Goal: Task Accomplishment & Management: Use online tool/utility

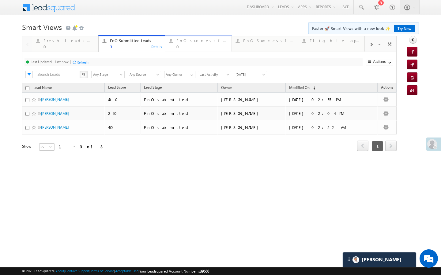
click at [195, 47] on div "0" at bounding box center [201, 46] width 51 height 5
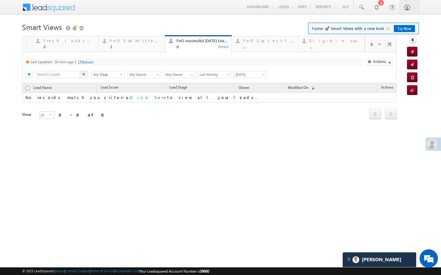
click at [84, 64] on div "Refresh" at bounding box center [88, 62] width 12 height 5
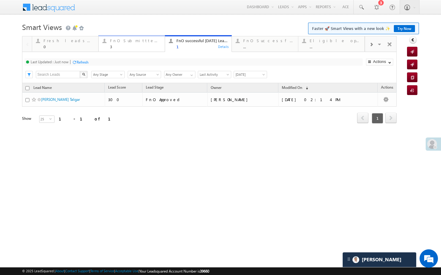
click at [130, 46] on div "3" at bounding box center [135, 46] width 51 height 5
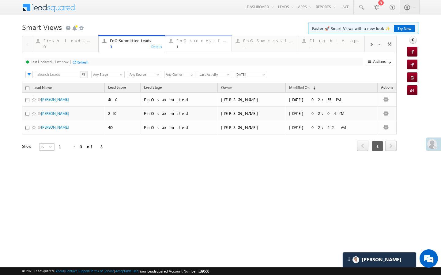
click at [174, 46] on div "FnO successful today Leads 1 Details" at bounding box center [198, 43] width 65 height 12
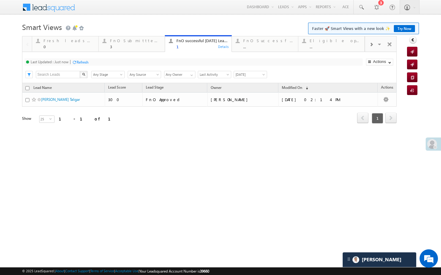
click at [91, 64] on div "Last Updated : Just now Refresh Refreshing..." at bounding box center [193, 61] width 338 height 7
click at [87, 64] on div "Refresh" at bounding box center [82, 62] width 12 height 5
click at [127, 50] on link "FnO Submittted Leads 3 Details" at bounding box center [131, 43] width 67 height 17
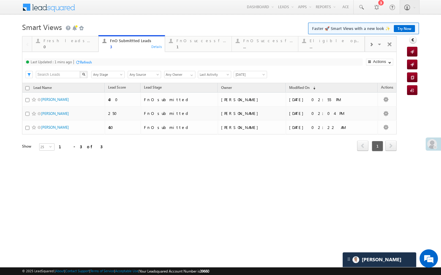
click at [86, 64] on div "Refresh" at bounding box center [86, 62] width 12 height 5
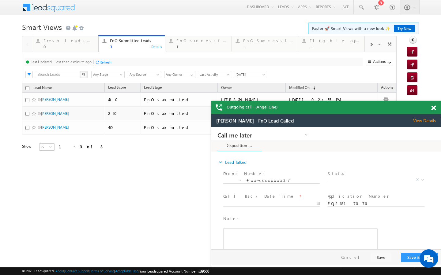
click at [435, 108] on span at bounding box center [433, 108] width 5 height 5
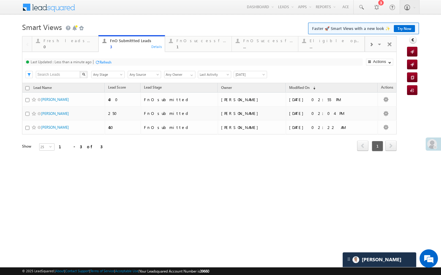
click at [371, 49] on div at bounding box center [371, 44] width 12 height 14
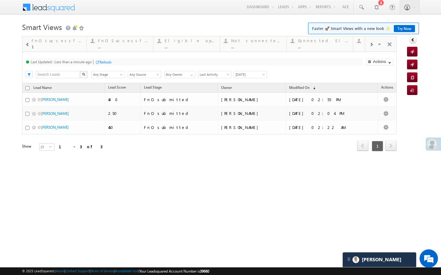
click at [371, 49] on div at bounding box center [371, 44] width 12 height 14
click at [345, 48] on div "..." at bounding box center [335, 46] width 51 height 5
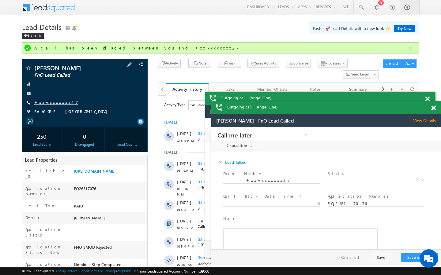
click at [54, 100] on link "+xx-xxxxxxxx27" at bounding box center [56, 102] width 44 height 5
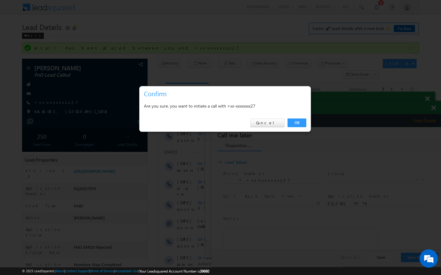
click at [307, 119] on div "OK Cancel" at bounding box center [224, 122] width 171 height 17
click at [297, 122] on link "OK" at bounding box center [296, 123] width 19 height 9
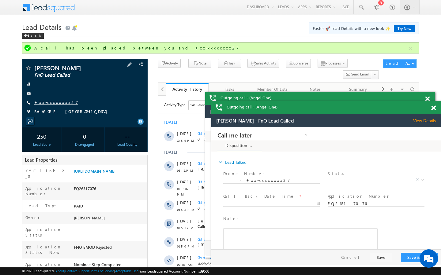
click at [57, 101] on link "+xx-xxxxxxxx27" at bounding box center [56, 102] width 44 height 5
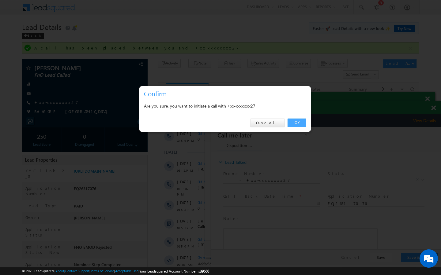
click at [304, 125] on link "OK" at bounding box center [296, 123] width 19 height 9
